Goal: Task Accomplishment & Management: Complete application form

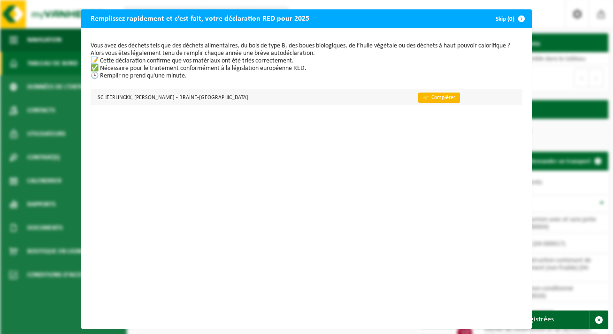
click at [418, 93] on link "👉 Compléter" at bounding box center [439, 97] width 42 height 10
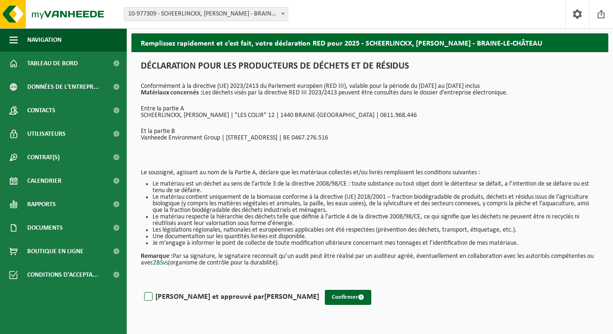
click at [146, 295] on label "Lu et approuvé par CÉDRIC SCHEERLINCKX" at bounding box center [230, 297] width 177 height 14
click at [319, 285] on input "Lu et approuvé par CÉDRIC SCHEERLINCKX" at bounding box center [319, 284] width 0 height 0
checkbox input "true"
click at [325, 297] on button "Confirmer" at bounding box center [348, 297] width 46 height 15
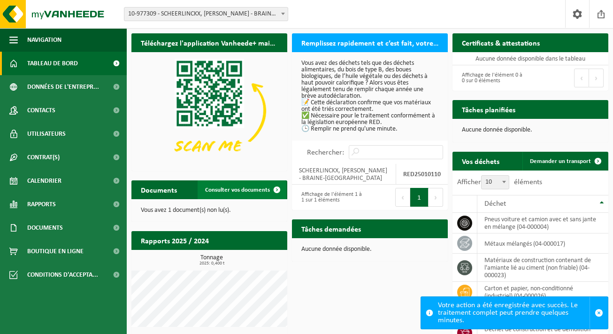
click at [239, 184] on link "Consulter vos documents" at bounding box center [242, 189] width 89 height 19
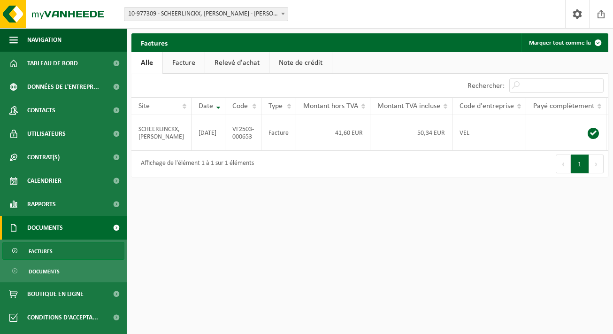
click at [112, 226] on span at bounding box center [116, 227] width 21 height 23
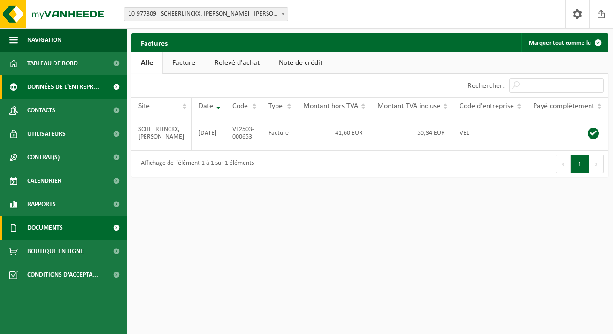
click at [84, 86] on span "Données de l'entrepr..." at bounding box center [63, 86] width 72 height 23
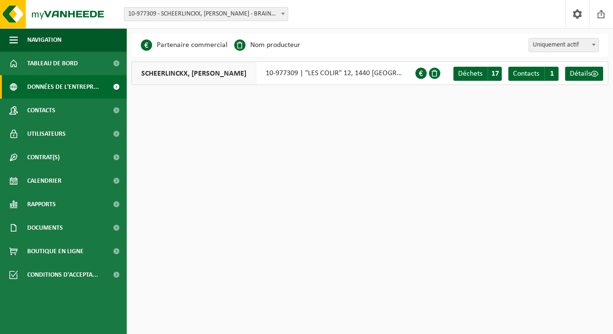
click at [593, 46] on b at bounding box center [594, 45] width 4 height 2
click at [547, 128] on html "Site: 10-977309 - SCHEERLINCKX, CÉDRIC - BRAINE-LE-CHÂTEAU 10-977309 - SCHEERLI…" at bounding box center [306, 167] width 613 height 334
click at [476, 46] on div "Partenaire commercial Nom producteur Centre de traitement Centre de données Arc…" at bounding box center [369, 44] width 477 height 23
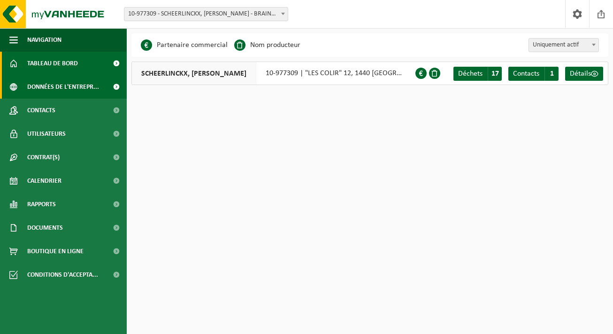
click at [65, 63] on span "Tableau de bord" at bounding box center [52, 63] width 51 height 23
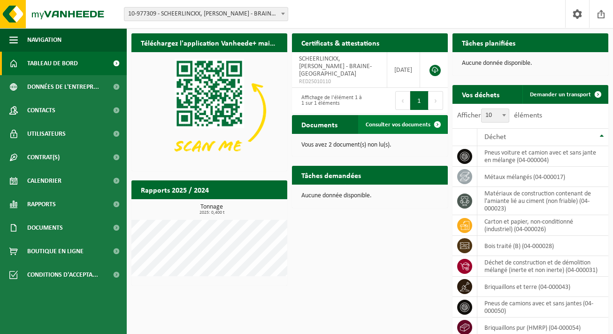
click at [387, 124] on span "Consulter vos documents" at bounding box center [398, 125] width 65 height 6
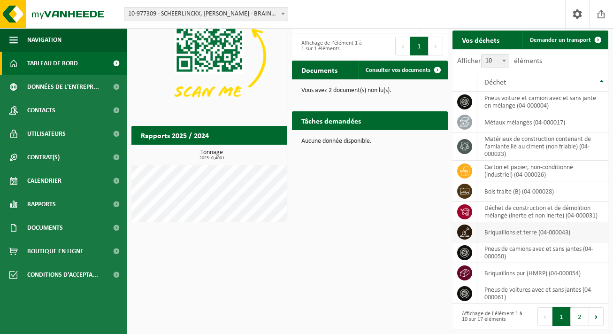
scroll to position [59, 0]
click at [509, 231] on td "briquaillons et terre (04-000043)" at bounding box center [542, 232] width 131 height 20
click at [469, 227] on icon at bounding box center [464, 231] width 9 height 9
click at [466, 227] on icon at bounding box center [464, 231] width 9 height 9
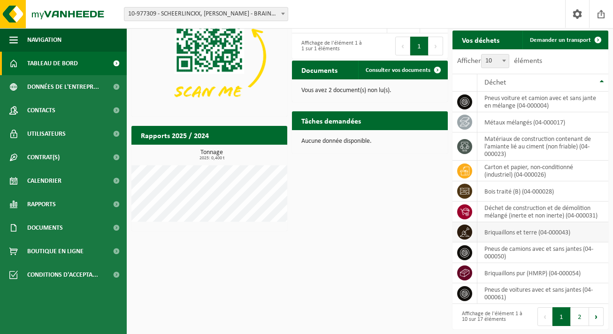
click at [579, 229] on td "briquaillons et terre (04-000043)" at bounding box center [542, 232] width 131 height 20
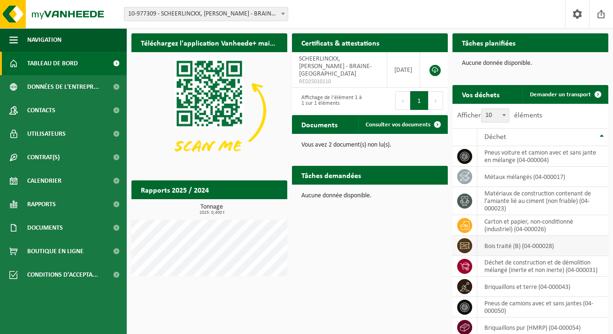
scroll to position [0, 0]
click at [602, 136] on th "Déchet" at bounding box center [542, 137] width 131 height 18
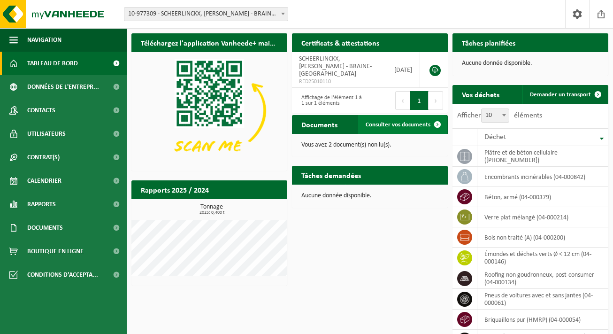
click at [436, 123] on span at bounding box center [437, 124] width 19 height 19
click at [437, 69] on link at bounding box center [434, 70] width 11 height 11
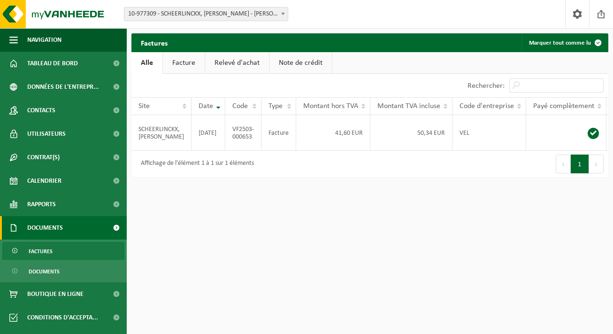
click at [597, 165] on button "Suivant" at bounding box center [596, 163] width 15 height 19
click at [187, 59] on link "Facture" at bounding box center [184, 63] width 42 height 22
click at [226, 60] on link "Relevé d'achat" at bounding box center [238, 63] width 64 height 22
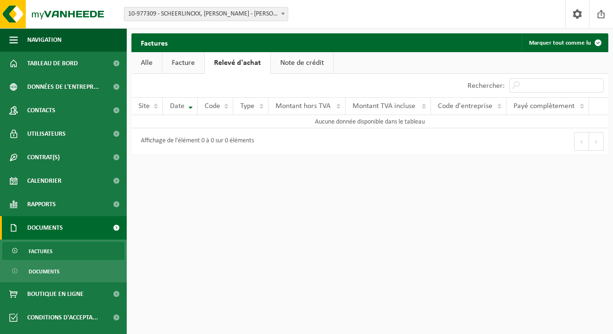
click at [285, 62] on link "Note de crédit" at bounding box center [302, 63] width 62 height 22
click at [101, 226] on link "Documents" at bounding box center [63, 227] width 127 height 23
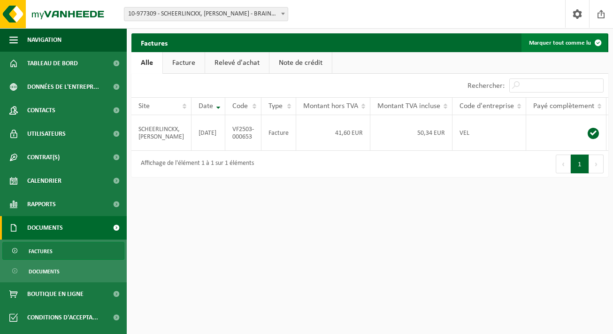
click at [598, 40] on span at bounding box center [598, 42] width 19 height 19
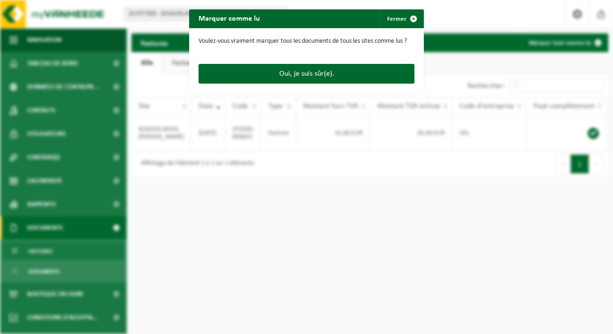
click at [509, 18] on div "Marquer comme lu Fermer Voulez-vous vraiment marquer tous les documents de tous…" at bounding box center [306, 167] width 613 height 334
